Goal: Use online tool/utility

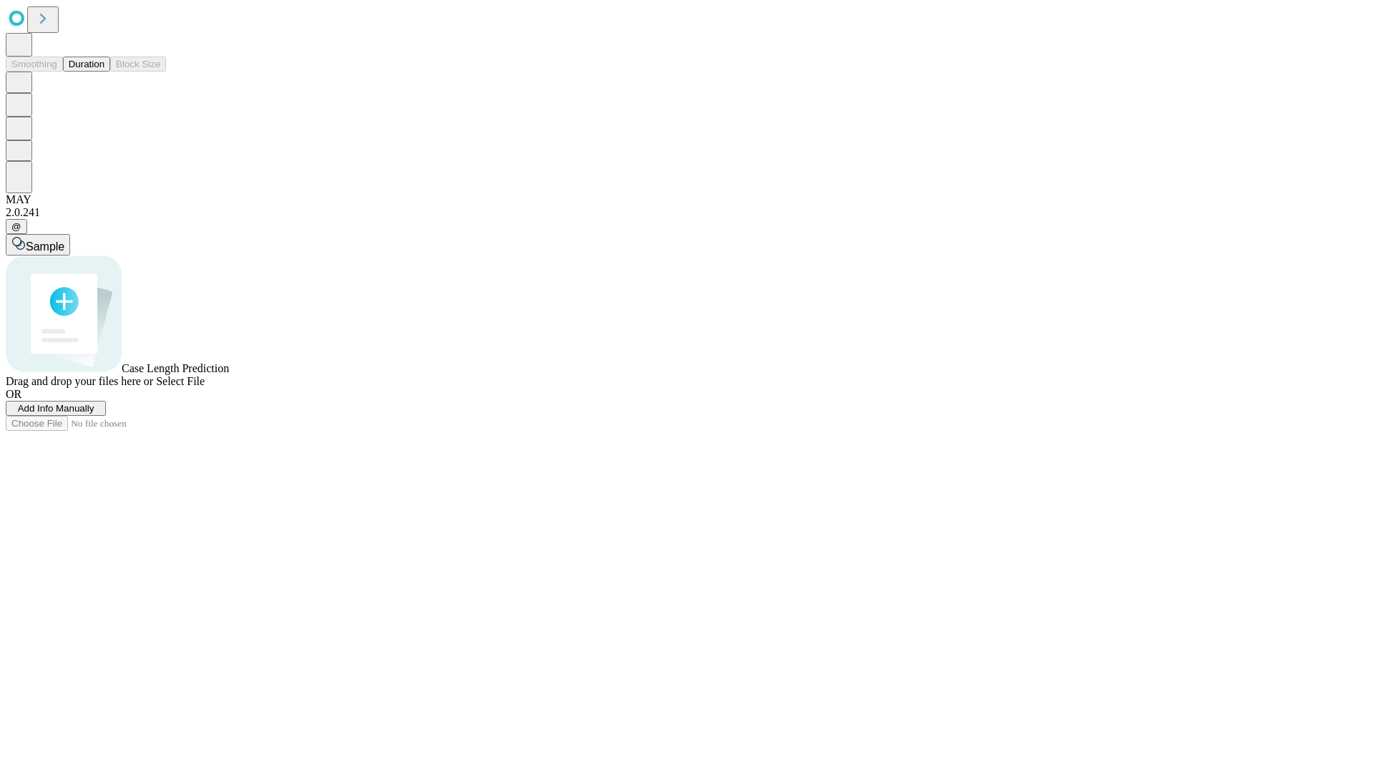
click at [205, 387] on span "Select File" at bounding box center [180, 381] width 49 height 12
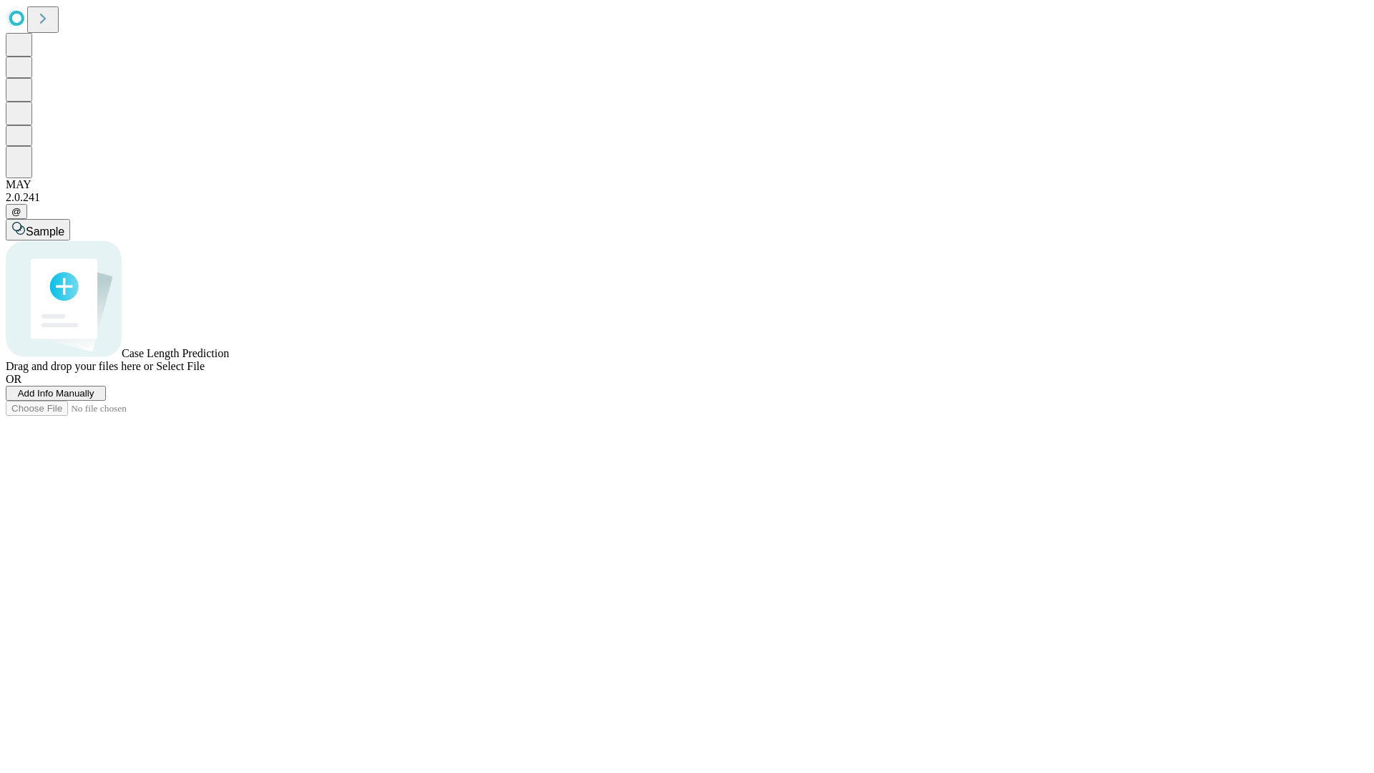
click at [205, 372] on span "Select File" at bounding box center [180, 366] width 49 height 12
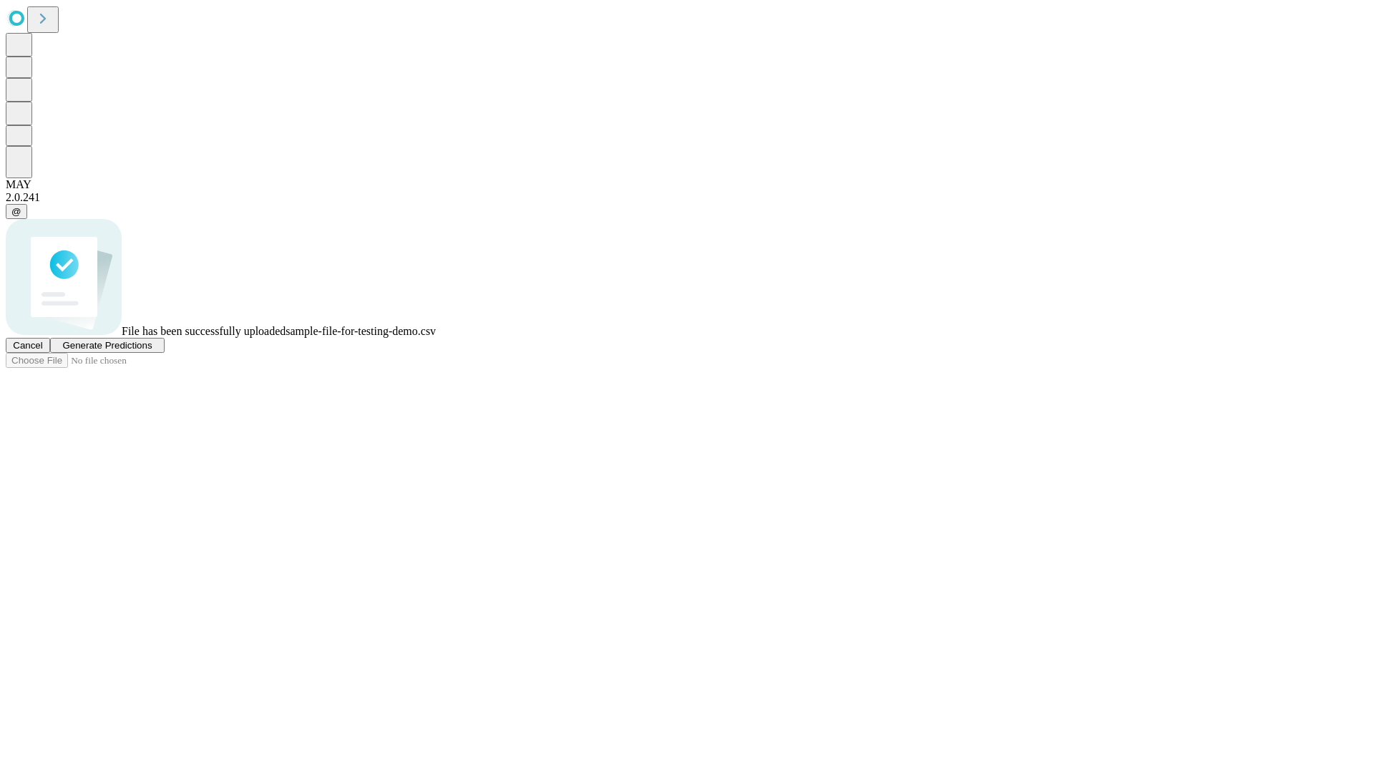
click at [152, 351] on span "Generate Predictions" at bounding box center [106, 345] width 89 height 11
